Goal: Information Seeking & Learning: Check status

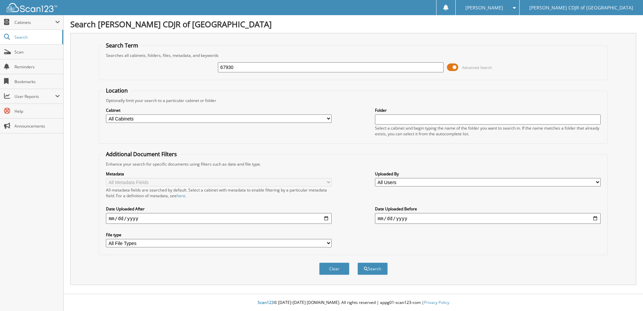
type input "67930"
click at [358, 262] on button "Search" at bounding box center [373, 268] width 30 height 12
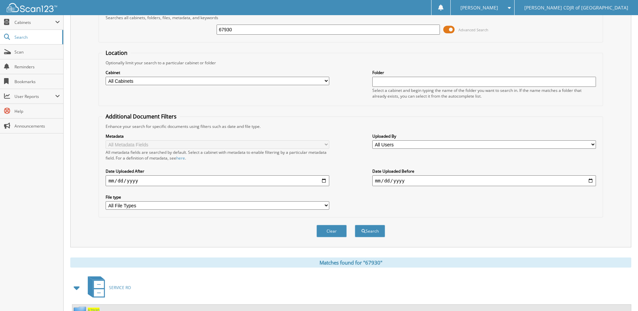
scroll to position [92, 0]
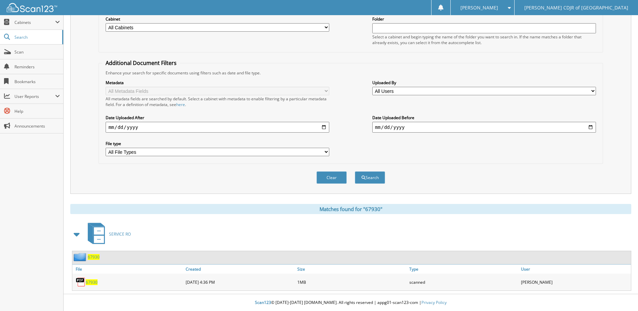
click at [88, 259] on span "67930" at bounding box center [94, 257] width 12 height 6
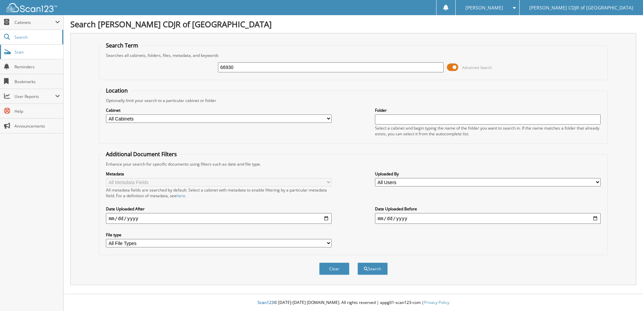
type input "66930"
click at [358, 262] on button "Search" at bounding box center [373, 268] width 30 height 12
